Goal: Obtain resource: Download file/media

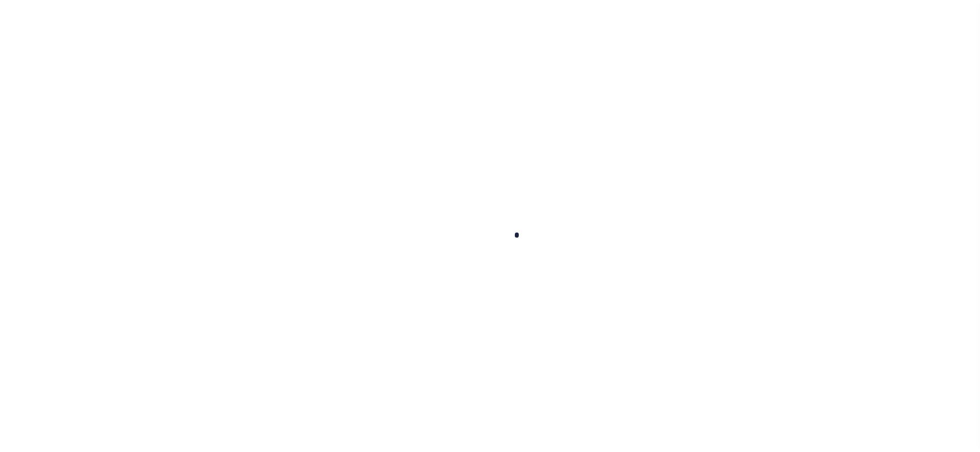
scroll to position [86, 0]
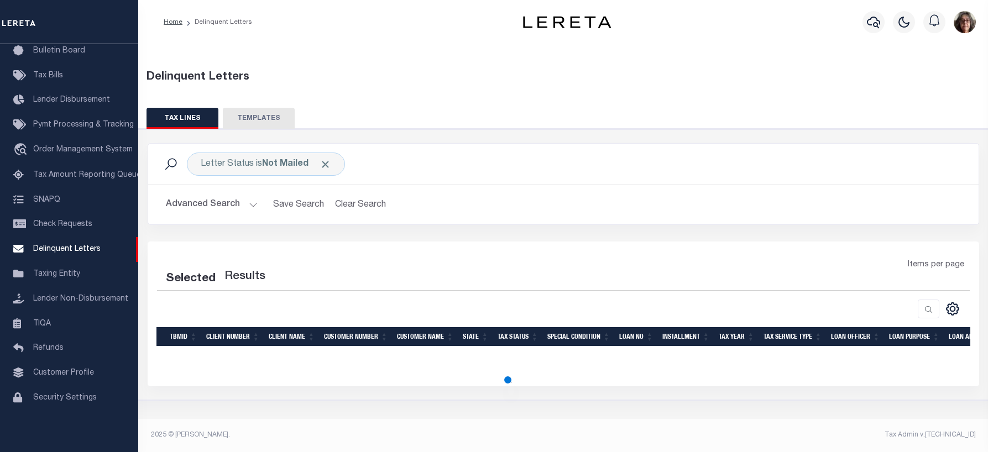
click at [250, 204] on button "Advanced Search" at bounding box center [212, 205] width 92 height 22
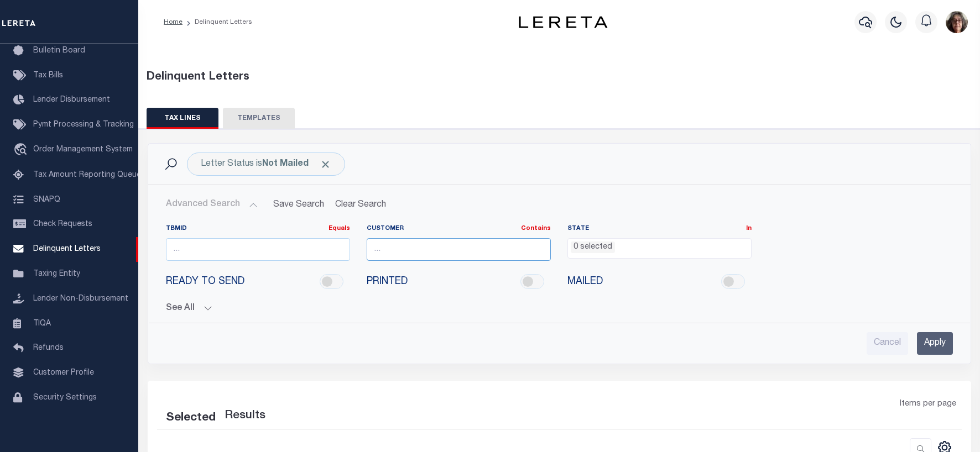
click at [419, 250] on input "text" at bounding box center [459, 249] width 184 height 23
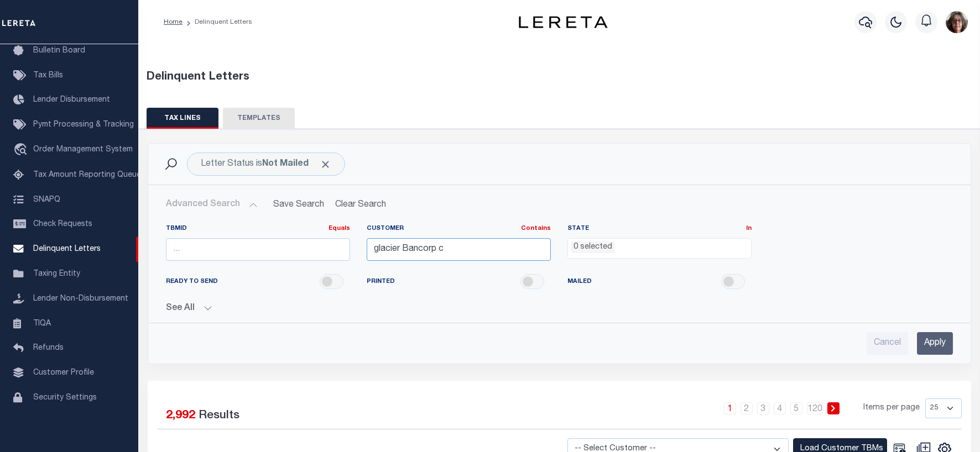
type input "glacier Bancorp c"
click at [651, 247] on ul "0 selected" at bounding box center [659, 246] width 183 height 15
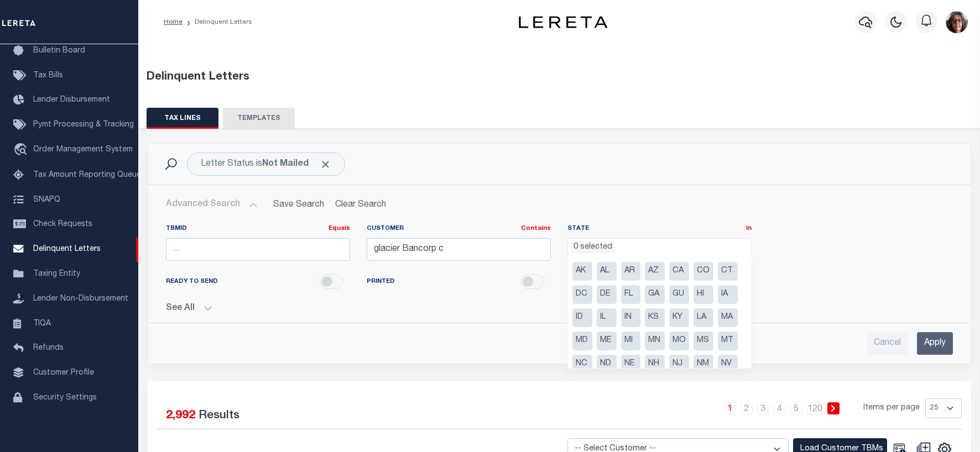
click at [653, 270] on li "AZ" at bounding box center [655, 271] width 20 height 19
select select "AZ"
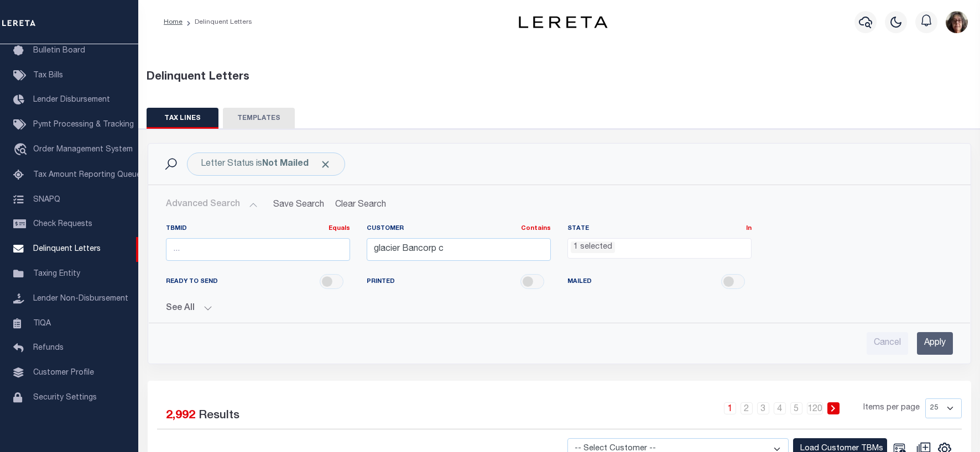
click at [929, 346] on input "Apply" at bounding box center [935, 343] width 36 height 23
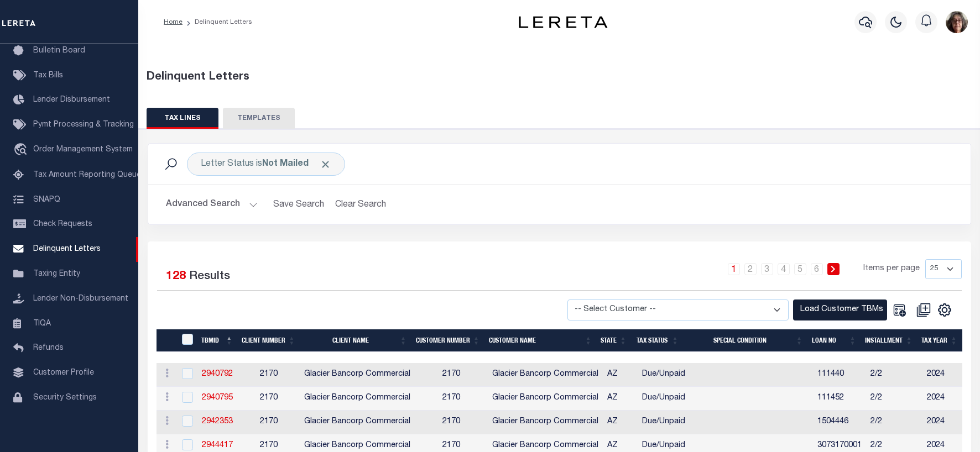
click at [833, 309] on button "Load Customer TBMs" at bounding box center [840, 311] width 94 height 22
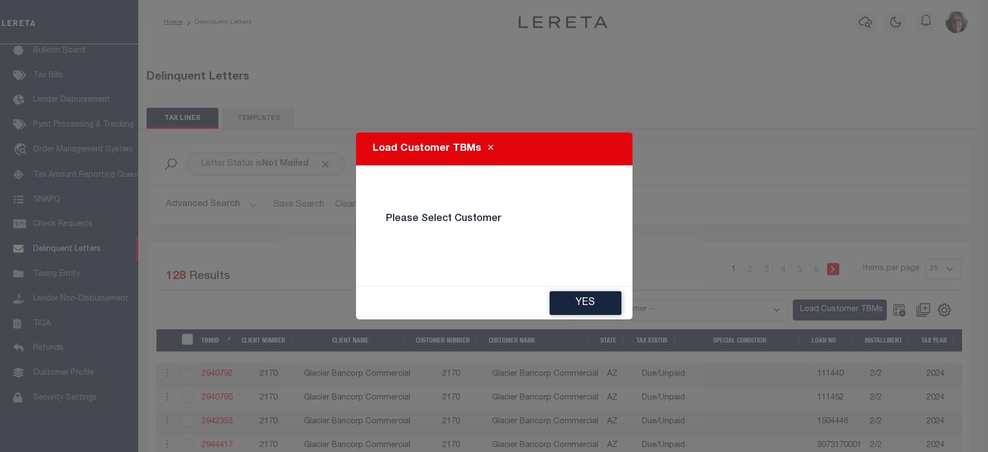
click at [809, 308] on div "Load Customer TBMs Please Select Customer Yes" at bounding box center [494, 226] width 988 height 452
click at [579, 305] on button "Yes" at bounding box center [586, 304] width 72 height 24
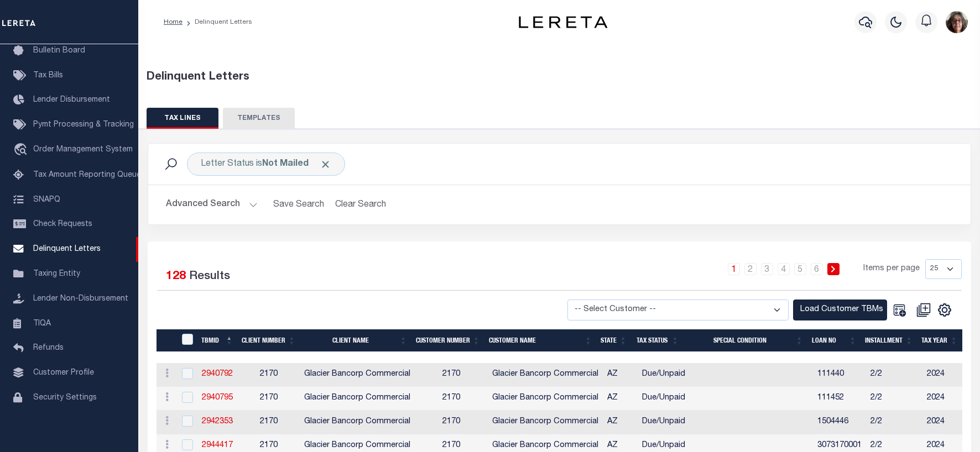
drag, startPoint x: 780, startPoint y: 308, endPoint x: 774, endPoint y: 308, distance: 5.6
click at [780, 308] on select "-- Select Customer -- Accumatch - Refunds All In Credit Union Amarillo National…" at bounding box center [678, 311] width 221 height 22
select select "2170"
click at [570, 300] on select "-- Select Customer -- Accumatch - Refunds All In Credit Union Amarillo National…" at bounding box center [678, 311] width 221 height 22
click at [829, 311] on button "Load Customer TBMs" at bounding box center [840, 311] width 94 height 22
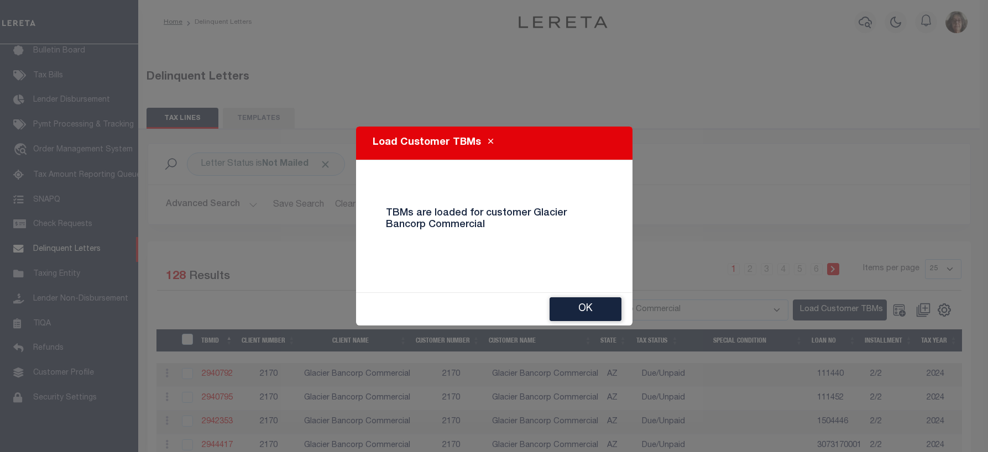
click at [596, 308] on button "Ok" at bounding box center [586, 310] width 72 height 24
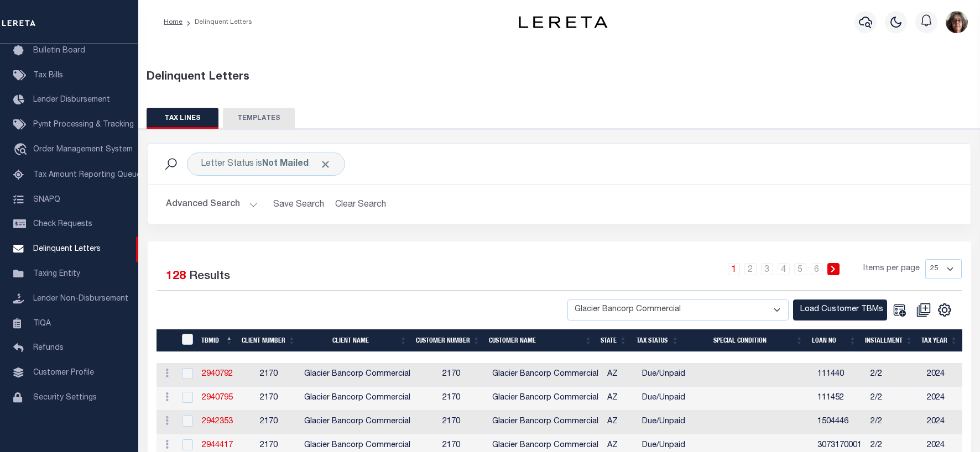
click at [251, 204] on button "Advanced Search" at bounding box center [212, 205] width 92 height 22
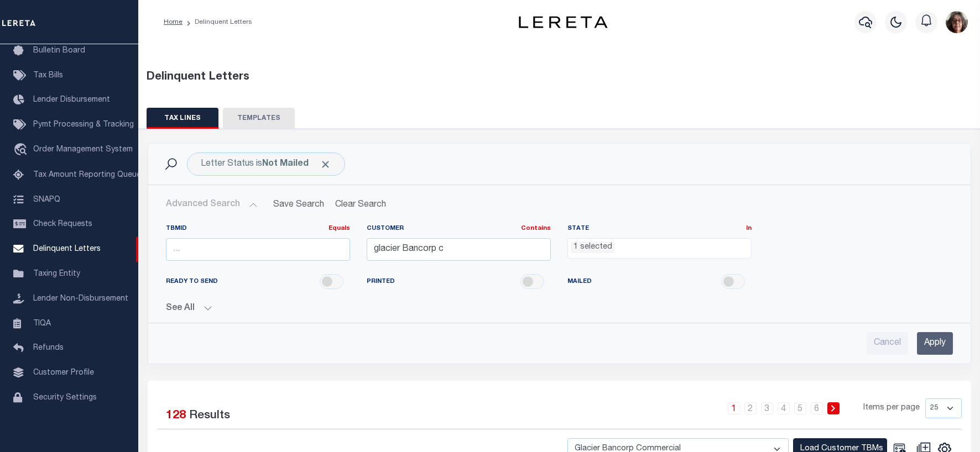
click at [938, 341] on input "Apply" at bounding box center [935, 343] width 36 height 23
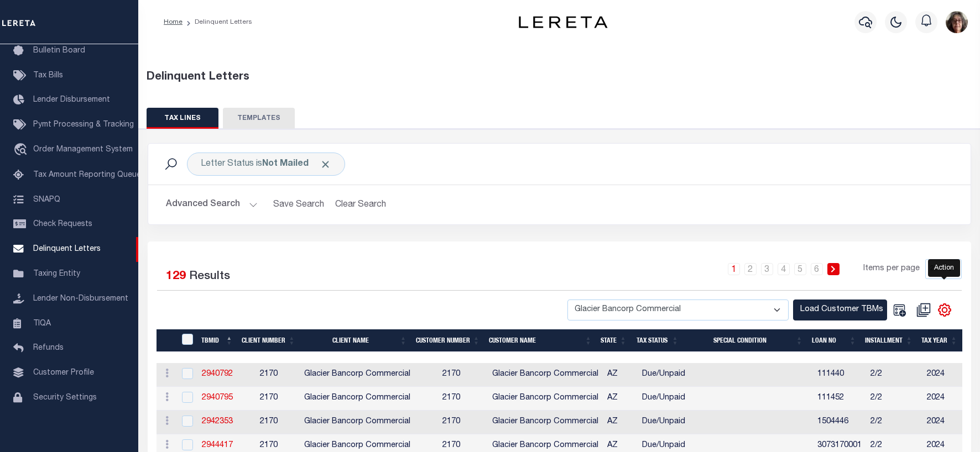
click at [946, 310] on icon "" at bounding box center [945, 310] width 14 height 14
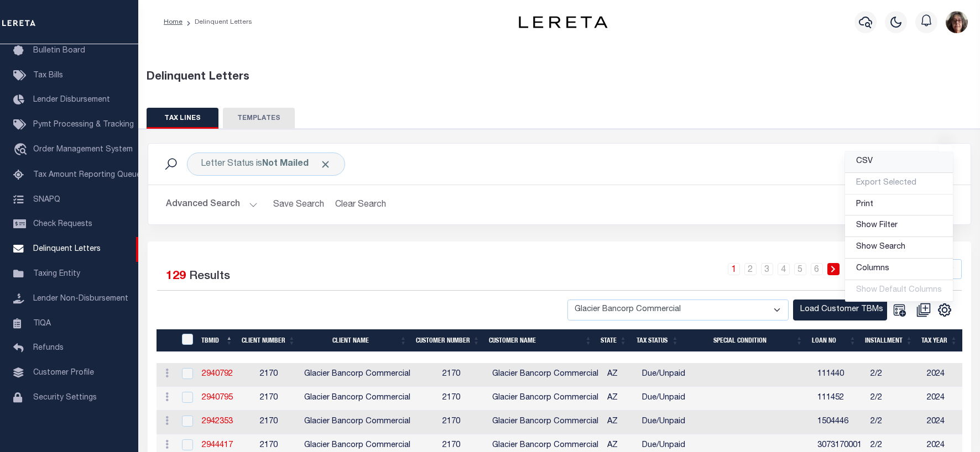
click at [876, 161] on link "CSV" at bounding box center [899, 163] width 108 height 22
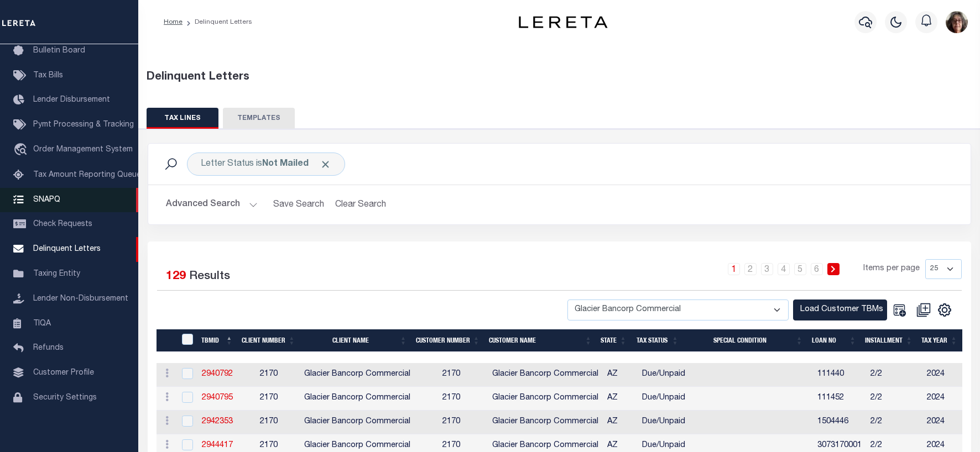
click at [49, 199] on span "SNAPQ" at bounding box center [46, 200] width 27 height 8
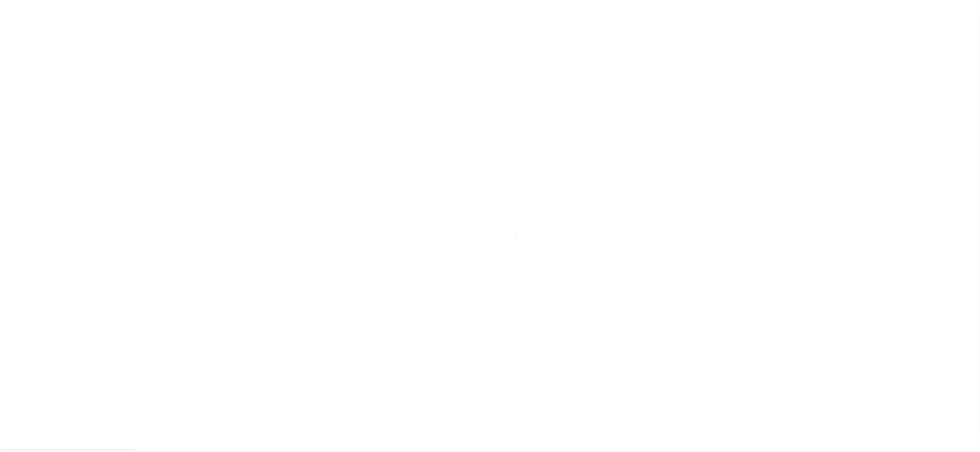
scroll to position [86, 0]
